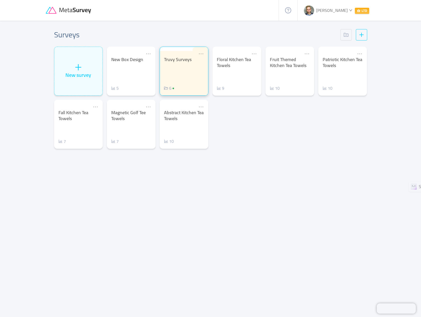
click at [183, 74] on div "Truvy Surveys 6" at bounding box center [184, 74] width 40 height 35
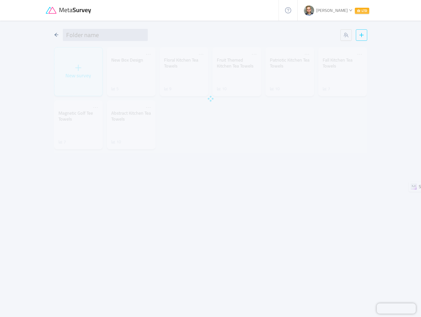
type input "Truvy Surveys"
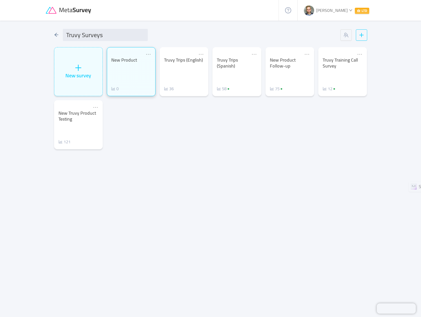
click at [134, 74] on div "New Product 0" at bounding box center [131, 74] width 40 height 35
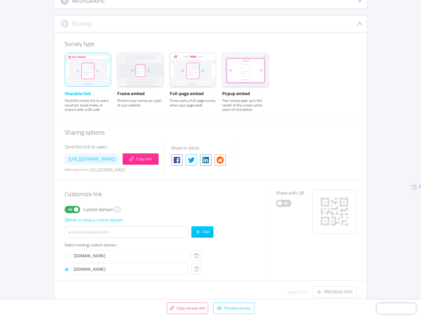
scroll to position [167, 0]
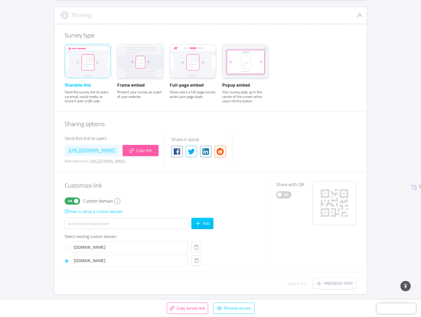
click at [159, 147] on button "Copy link" at bounding box center [141, 150] width 36 height 11
